Goal: Information Seeking & Learning: Learn about a topic

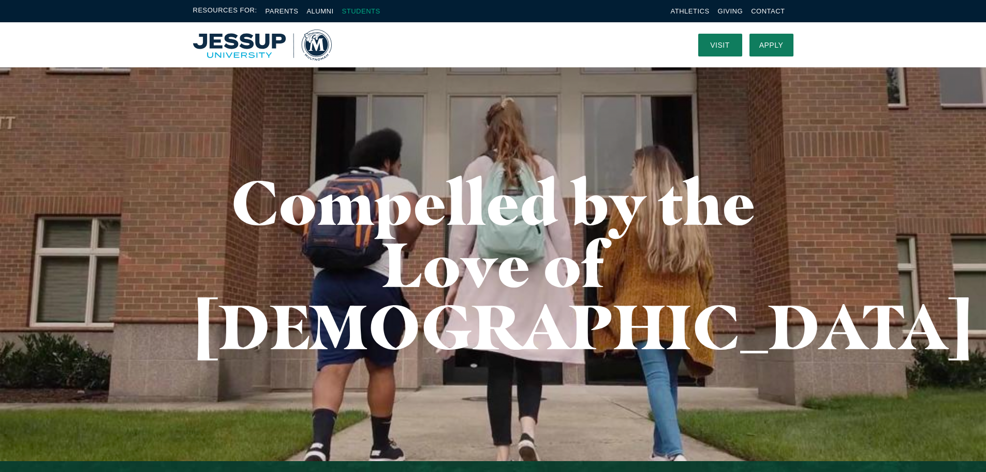
click at [354, 12] on link "Students" at bounding box center [361, 11] width 38 height 8
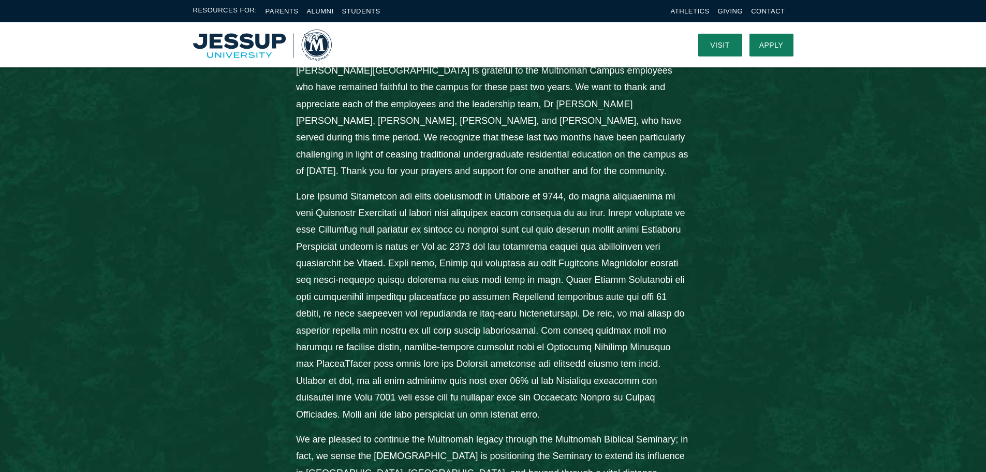
scroll to position [466, 0]
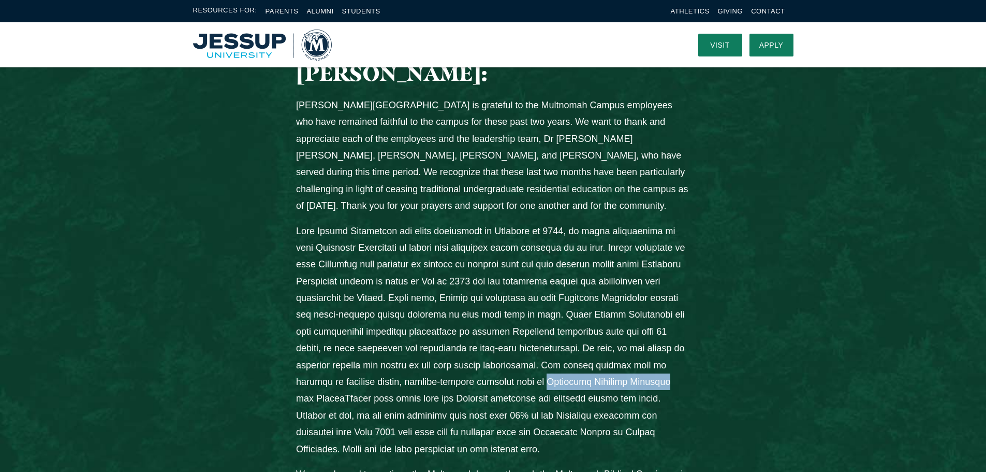
drag, startPoint x: 686, startPoint y: 316, endPoint x: 567, endPoint y: 320, distance: 118.6
click at [567, 320] on p "Columns" at bounding box center [493, 340] width 394 height 234
